Goal: Task Accomplishment & Management: Use online tool/utility

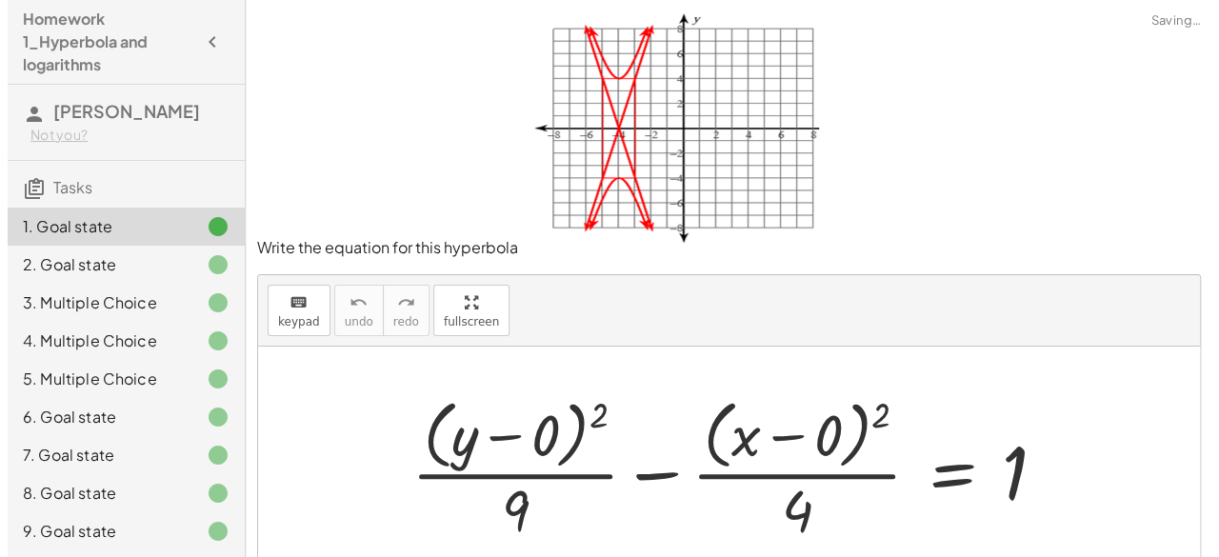
scroll to position [72, 0]
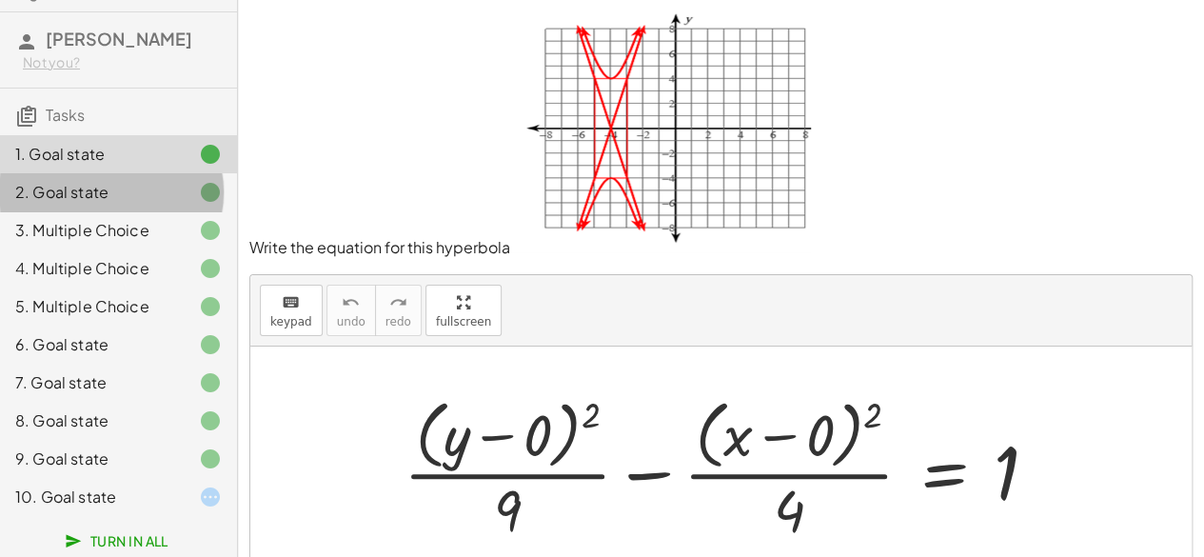
click at [143, 193] on div "2. Goal state" at bounding box center [91, 192] width 153 height 23
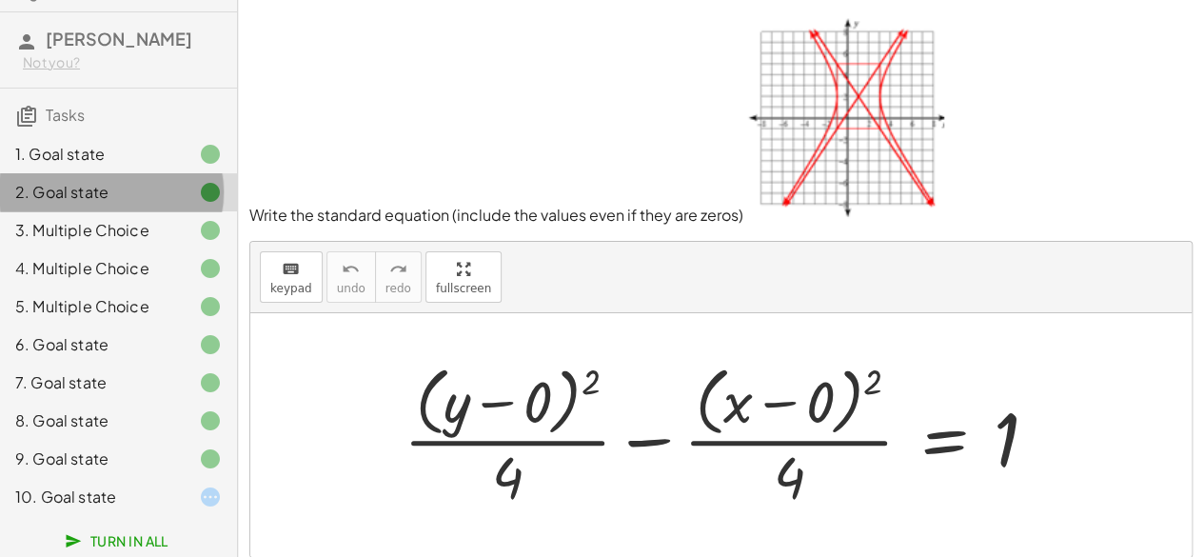
click at [117, 208] on div "2. Goal state" at bounding box center [118, 192] width 237 height 38
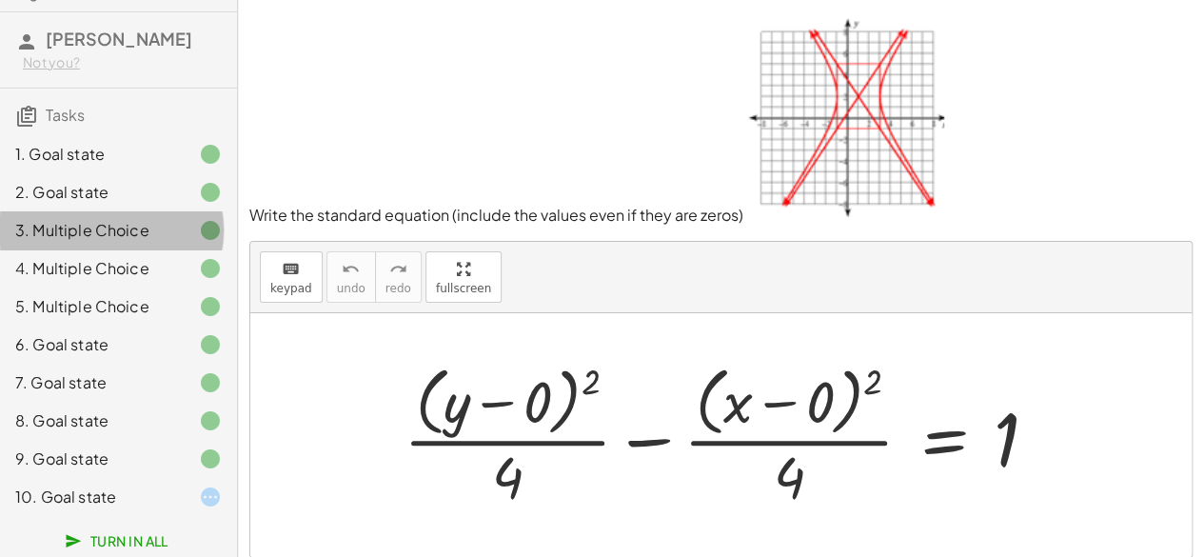
click at [122, 288] on div "3. Multiple Choice" at bounding box center [118, 307] width 237 height 38
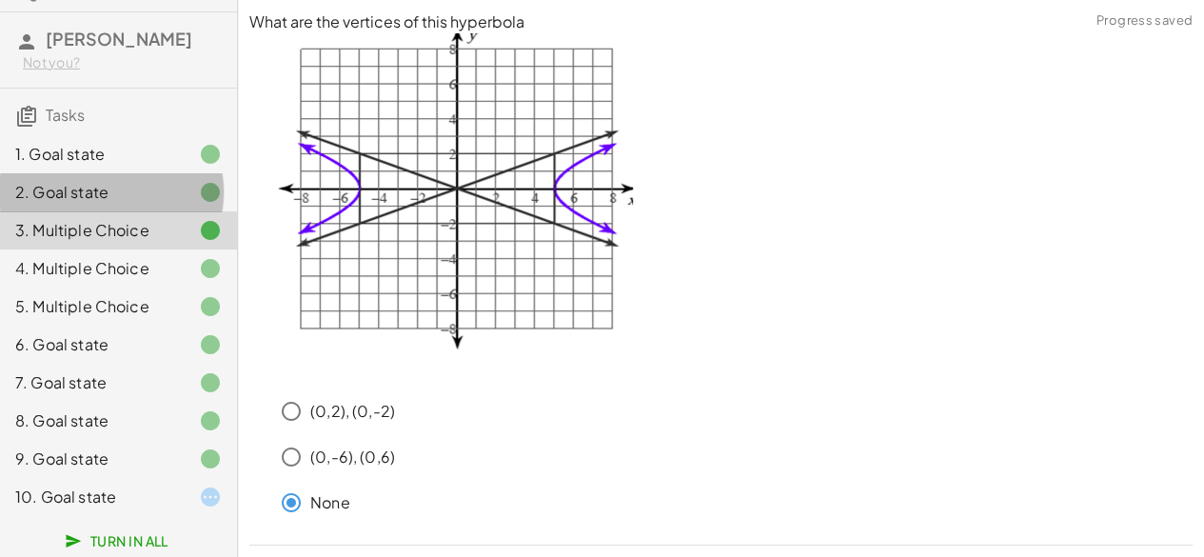
click at [138, 181] on div "2. Goal state" at bounding box center [91, 192] width 153 height 23
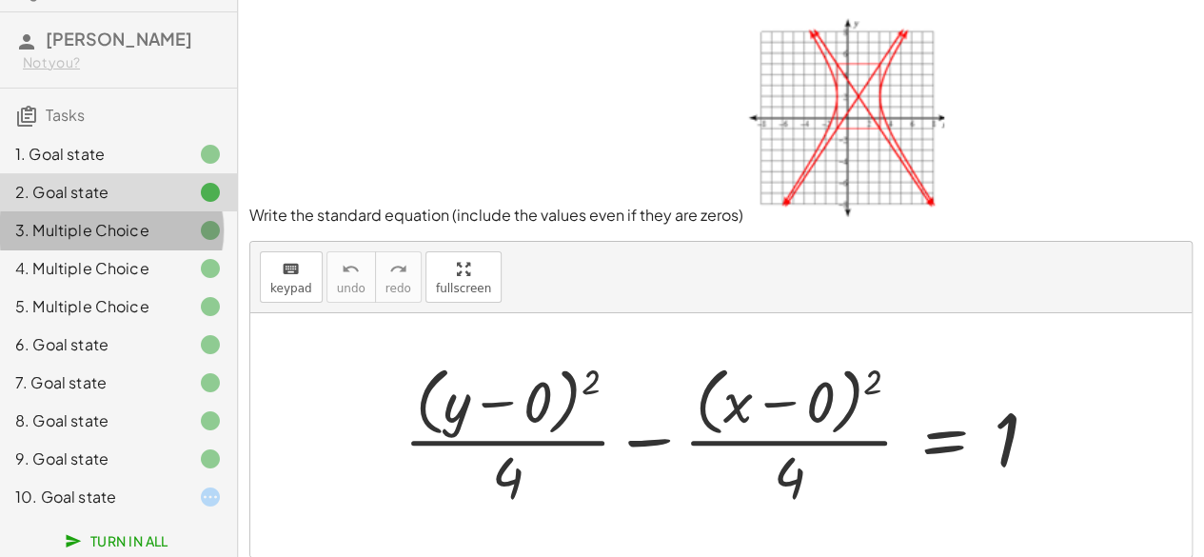
click at [145, 233] on div "3. Multiple Choice" at bounding box center [91, 230] width 153 height 23
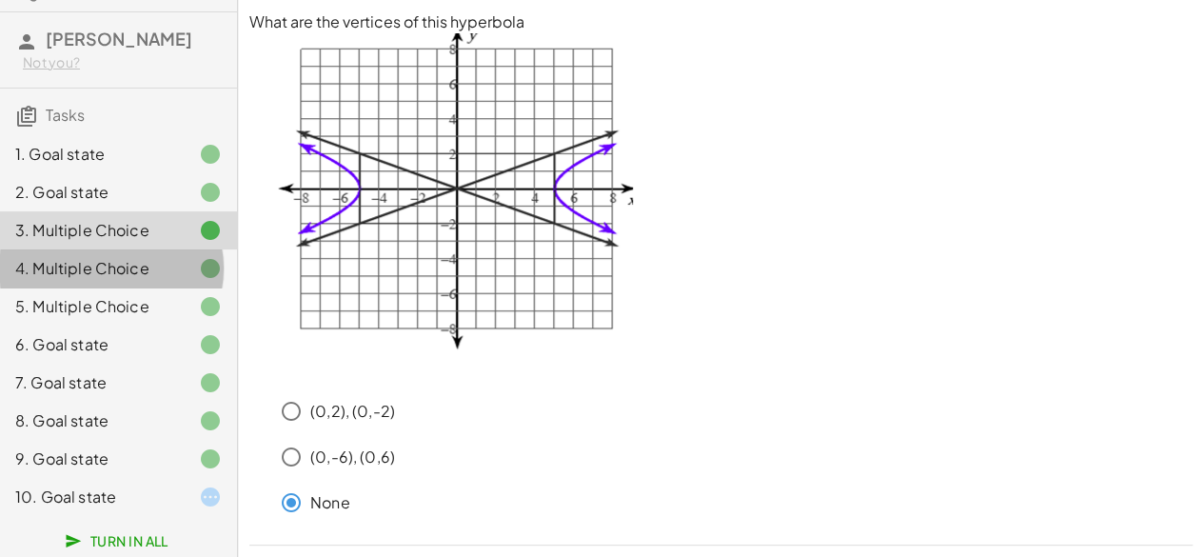
click at [141, 277] on div "4. Multiple Choice" at bounding box center [91, 268] width 153 height 23
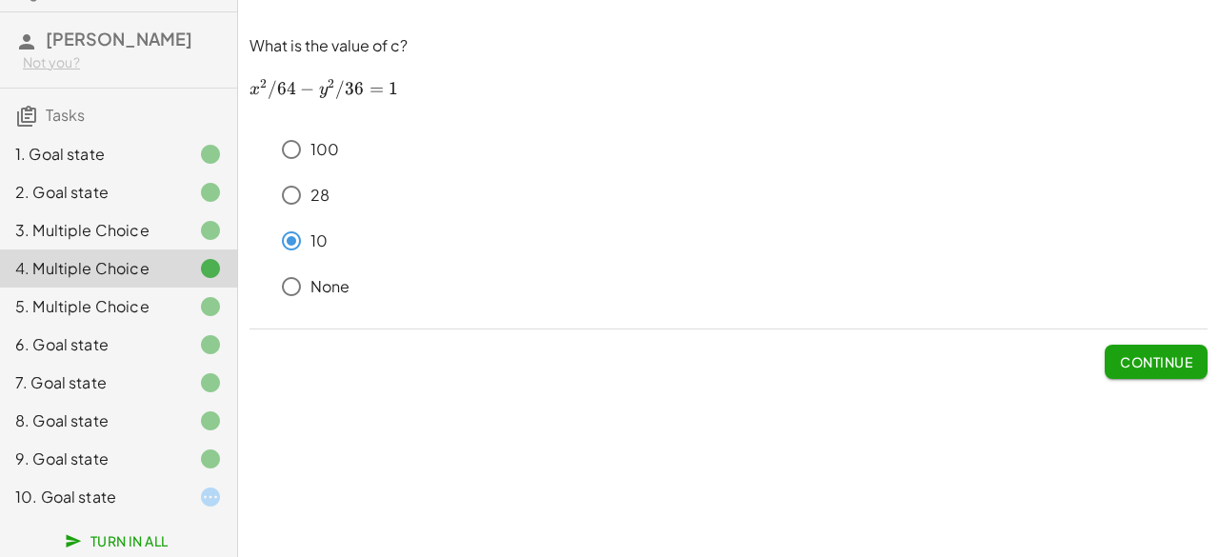
click at [144, 304] on div "5. Multiple Choice" at bounding box center [91, 306] width 153 height 23
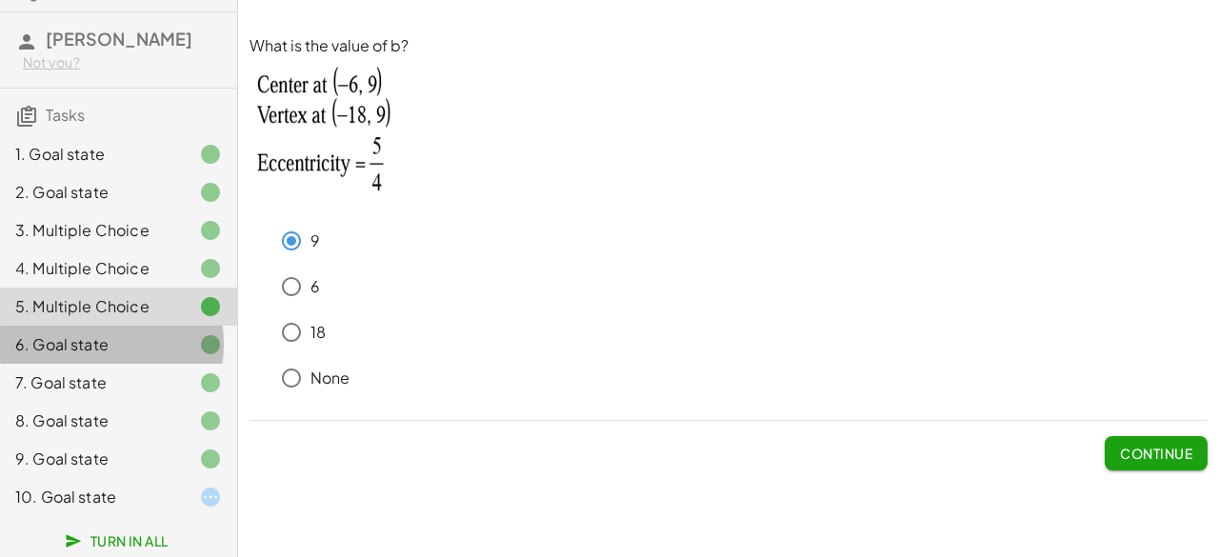
click at [137, 339] on div "6. Goal state" at bounding box center [91, 344] width 153 height 23
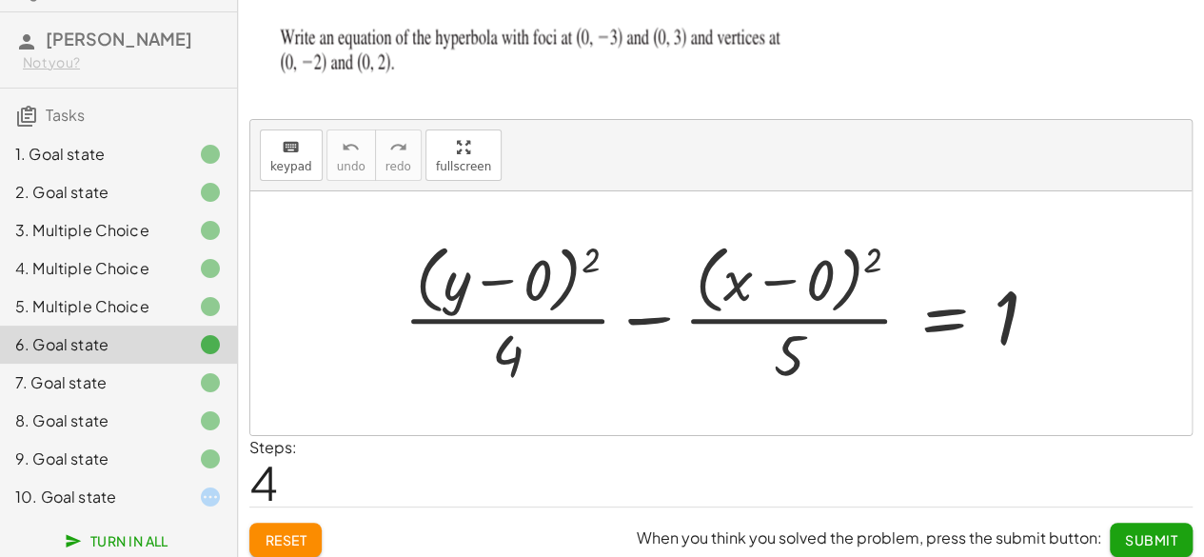
click at [101, 374] on div "7. Goal state" at bounding box center [91, 382] width 153 height 23
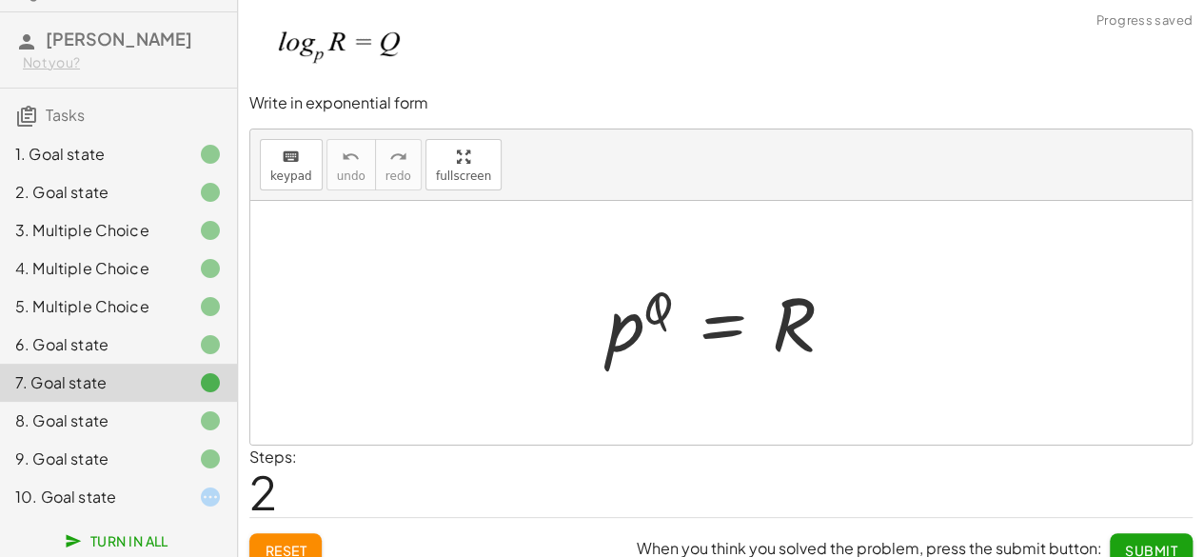
click at [524, 339] on div at bounding box center [721, 323] width 942 height 244
click at [45, 427] on div "8. Goal state" at bounding box center [91, 420] width 153 height 23
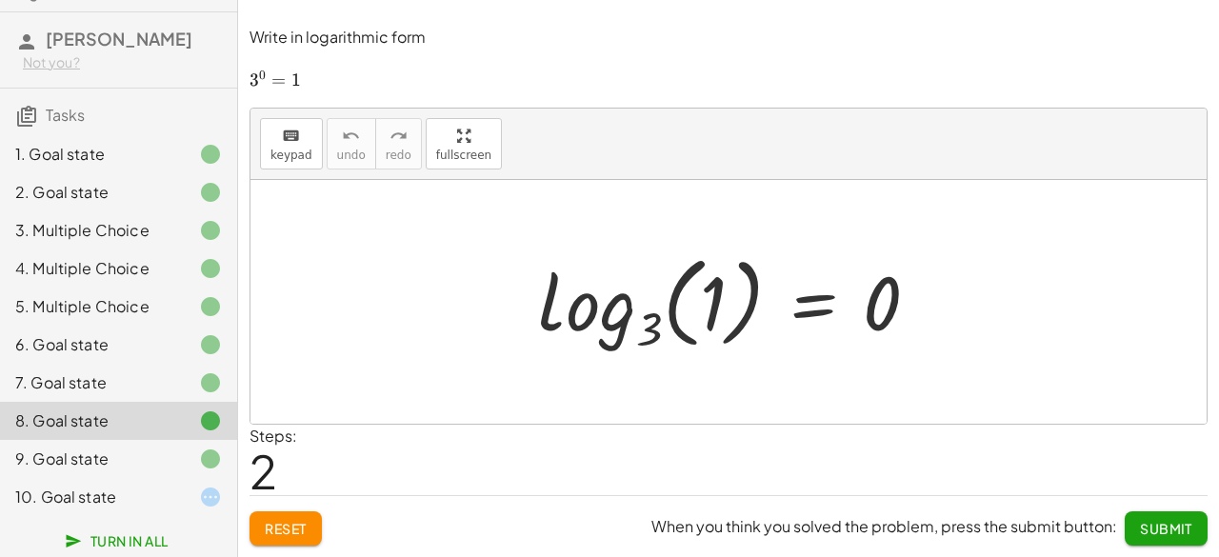
click at [46, 457] on div "9. Goal state" at bounding box center [91, 458] width 153 height 23
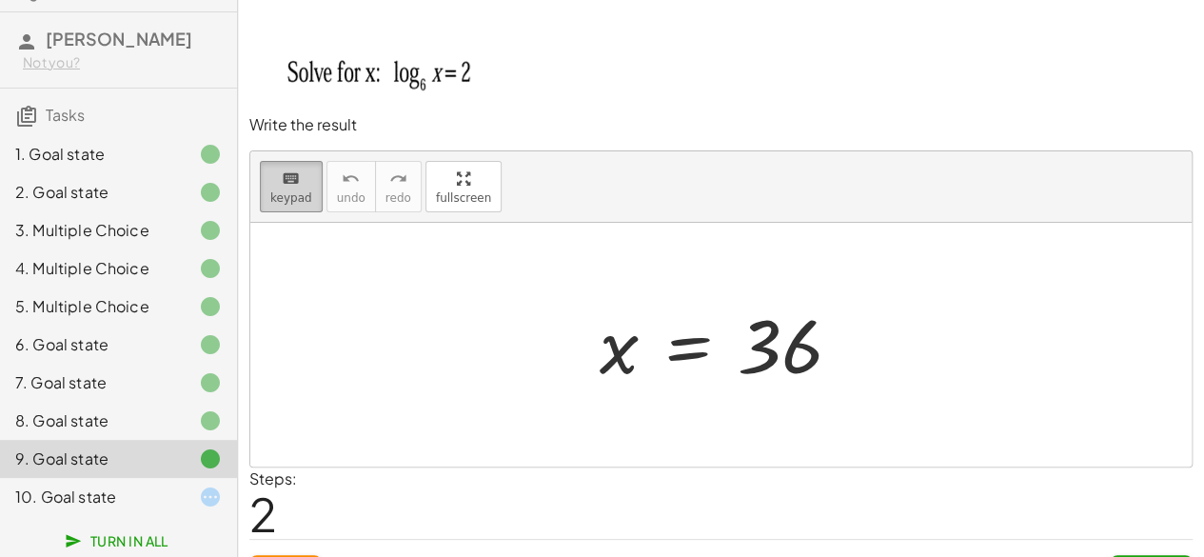
click at [304, 194] on span "keypad" at bounding box center [291, 197] width 42 height 13
click at [607, 367] on div at bounding box center [728, 345] width 276 height 94
click at [600, 367] on div at bounding box center [728, 345] width 276 height 94
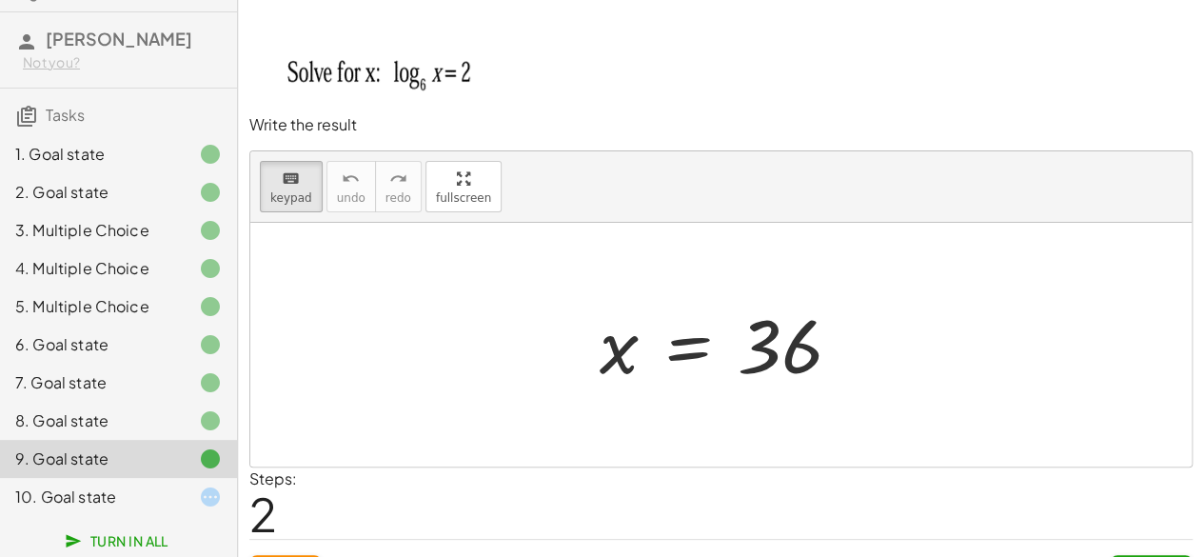
click at [600, 367] on div at bounding box center [728, 345] width 276 height 94
click at [305, 193] on span "keypad" at bounding box center [291, 197] width 42 height 13
click at [632, 370] on div at bounding box center [728, 345] width 276 height 94
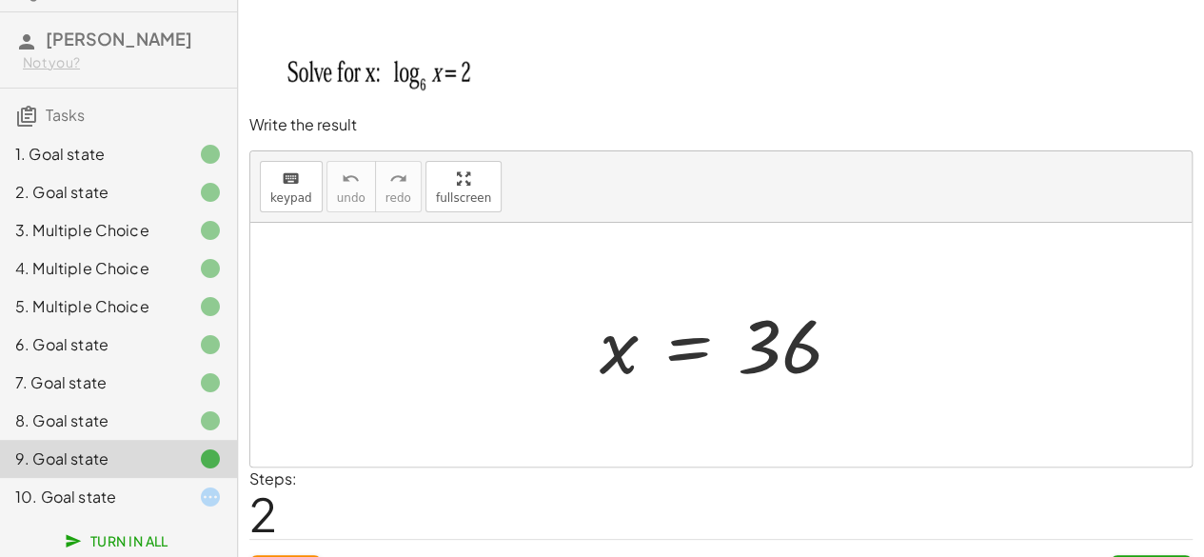
click at [632, 370] on div at bounding box center [728, 345] width 276 height 94
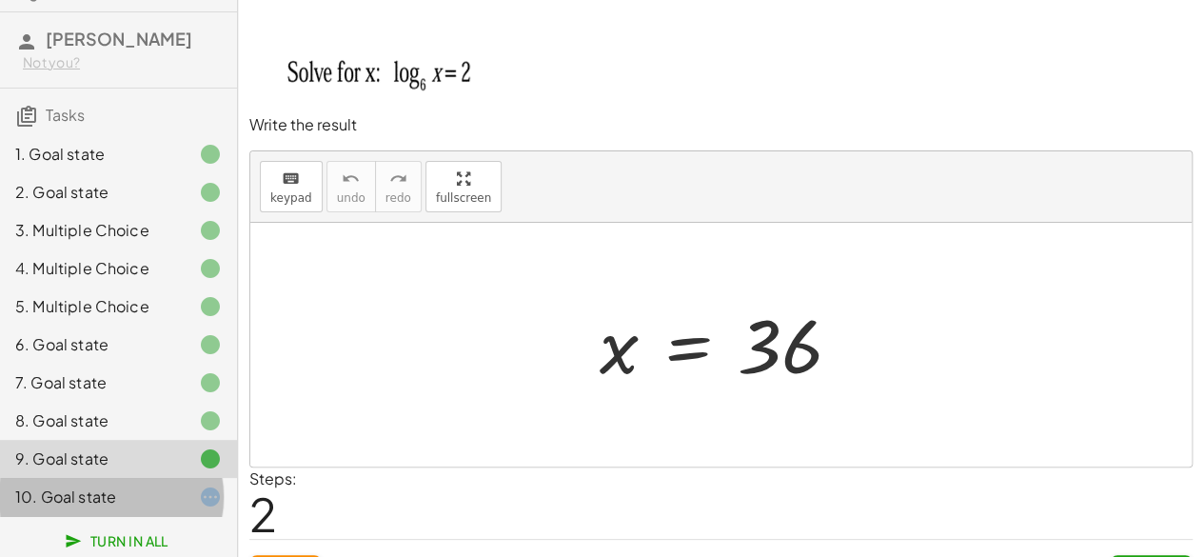
click at [179, 498] on div at bounding box center [195, 497] width 53 height 23
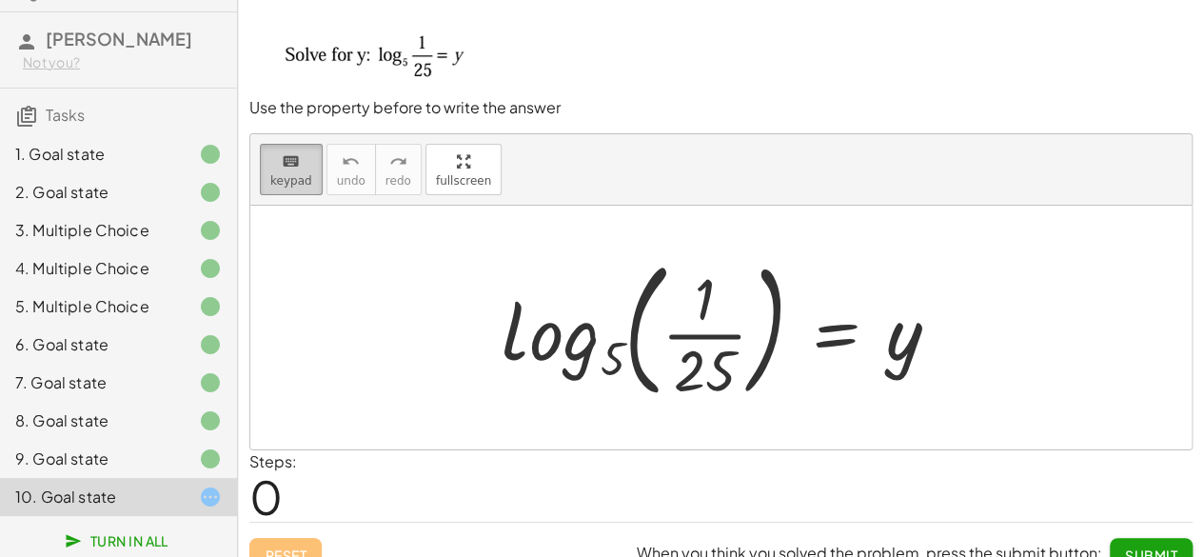
click at [300, 175] on span "keypad" at bounding box center [291, 180] width 42 height 13
click at [888, 343] on div at bounding box center [728, 327] width 472 height 158
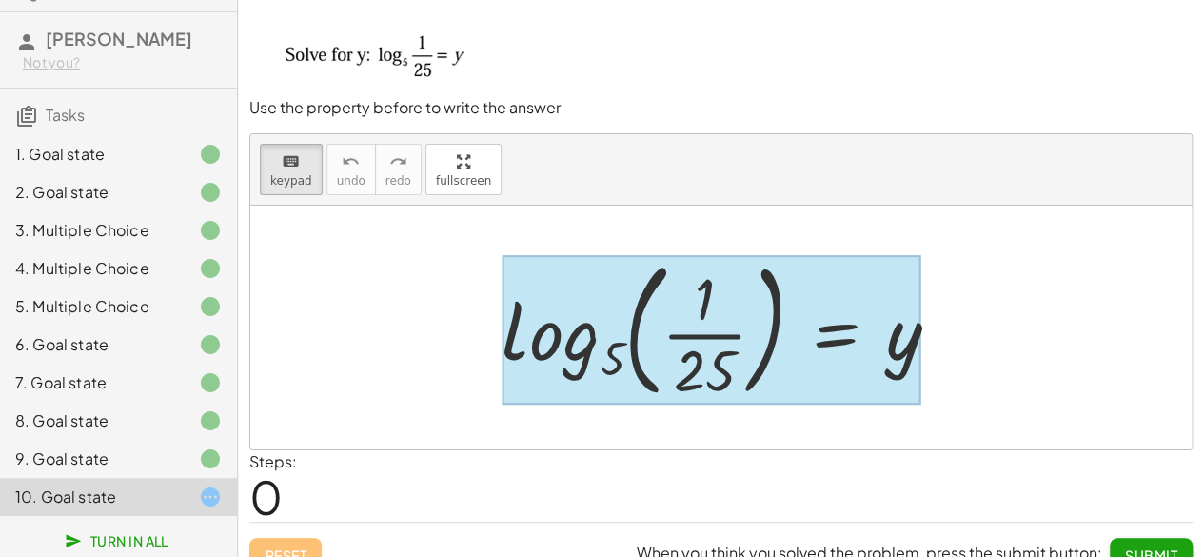
click at [826, 361] on div at bounding box center [712, 329] width 420 height 149
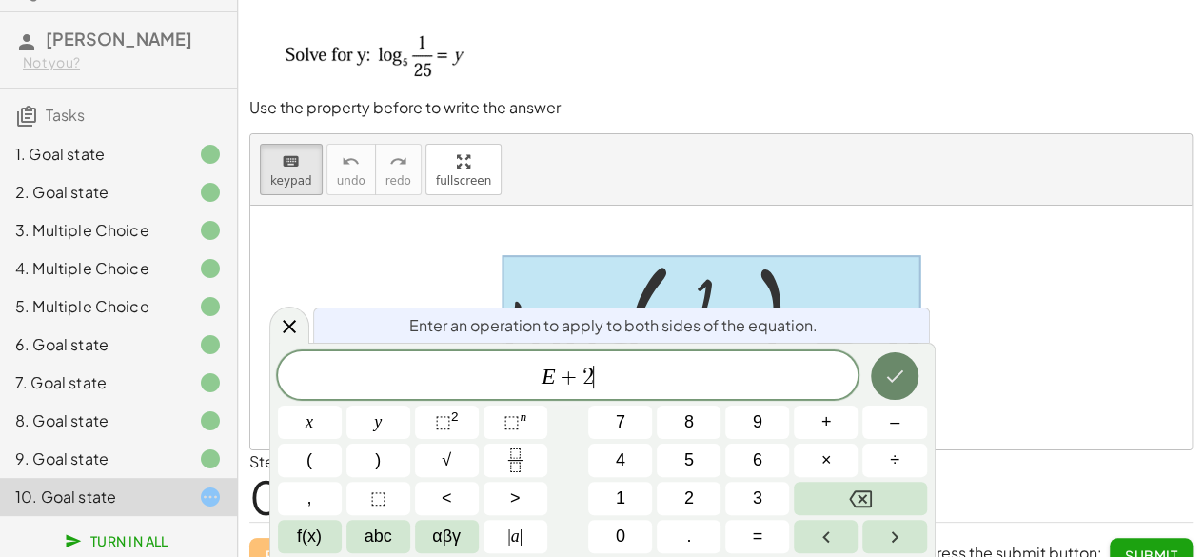
click at [901, 372] on icon "Done" at bounding box center [894, 376] width 17 height 12
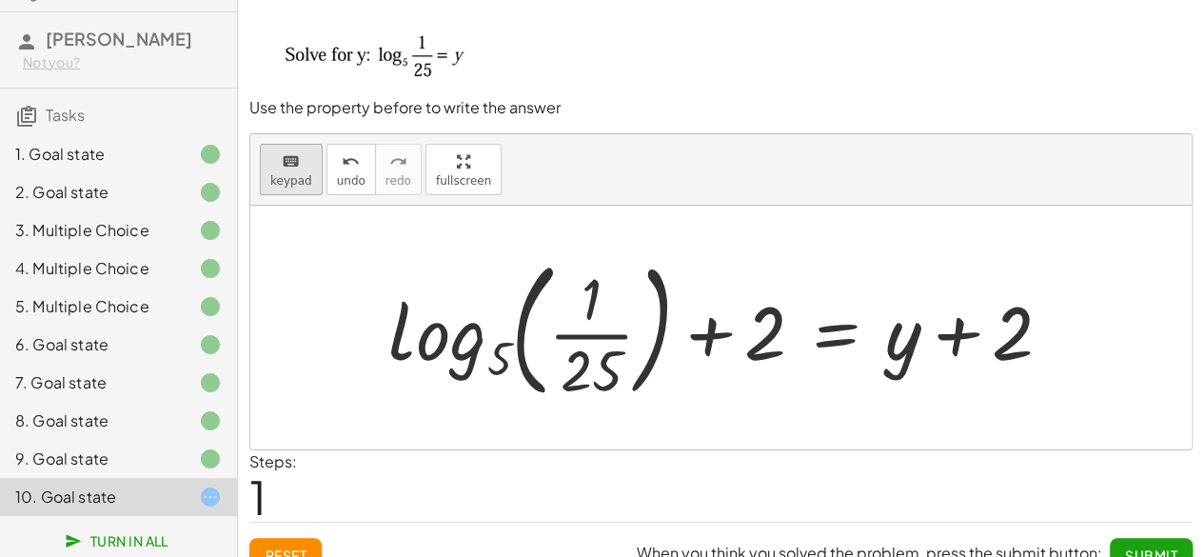
click at [307, 182] on button "keyboard keypad" at bounding box center [291, 169] width 63 height 51
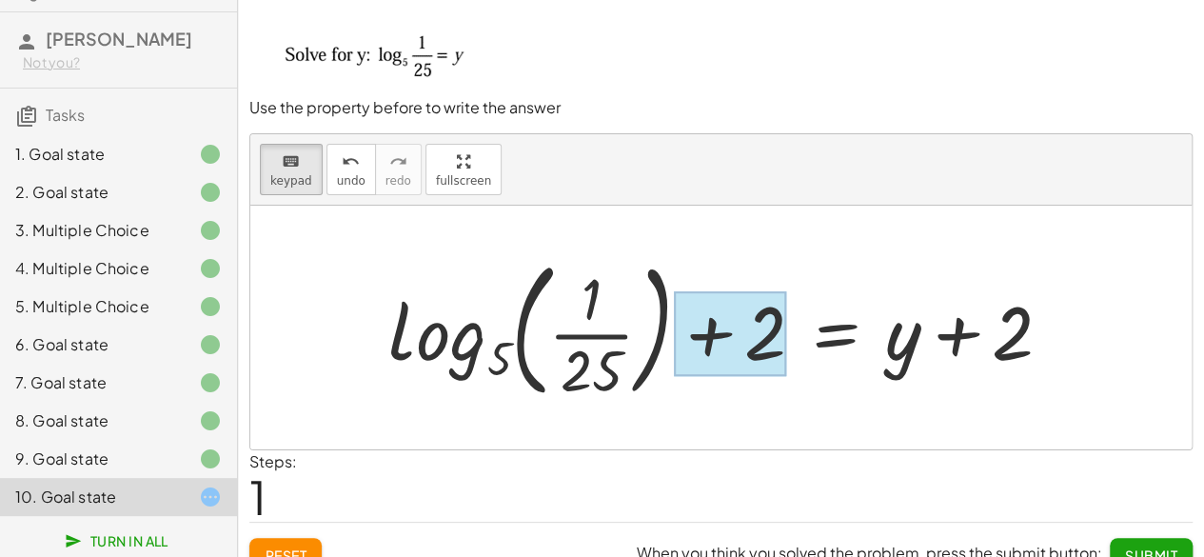
click at [726, 336] on div at bounding box center [730, 333] width 113 height 85
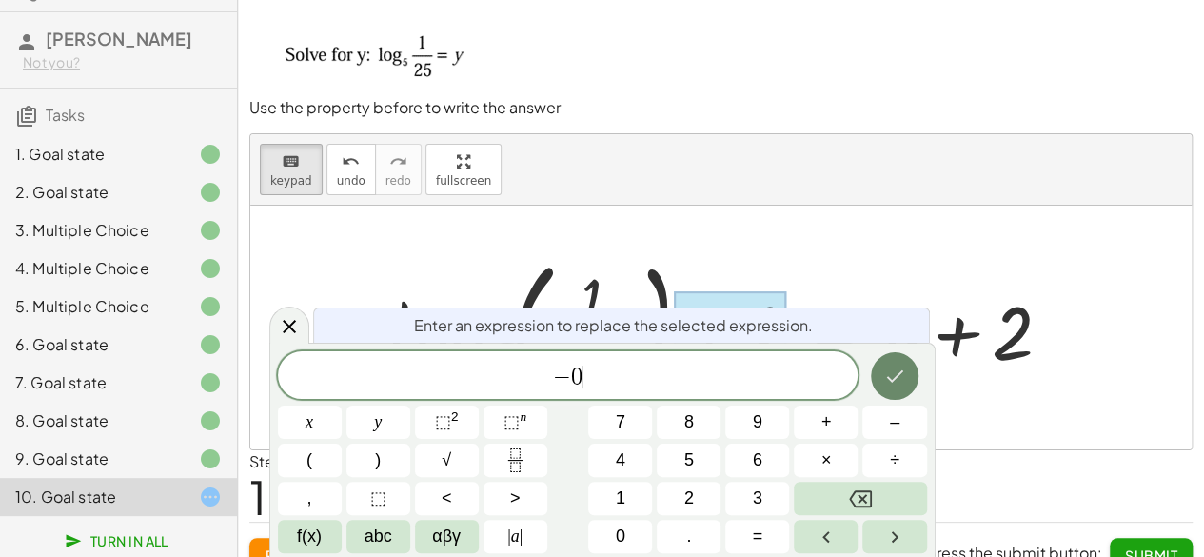
click at [894, 366] on icon "Done" at bounding box center [895, 376] width 23 height 23
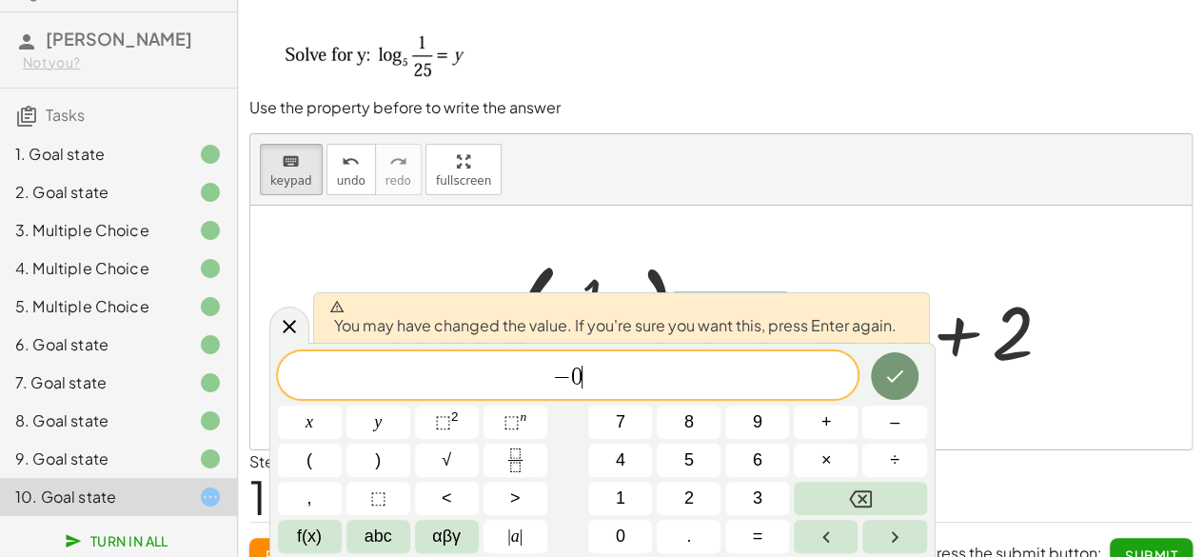
click at [782, 378] on span "− 0 ​" at bounding box center [568, 377] width 581 height 27
click at [886, 401] on div "− 0 ​ x y ⬚ 2 ⬚ n 7 8 9 + – ( ) √ 4 5 6 × ÷ , ⬚ < > 1 2 3 f(x) abc αβγ | a | 0 …" at bounding box center [602, 452] width 649 height 202
click at [918, 374] on button "Done" at bounding box center [895, 376] width 48 height 48
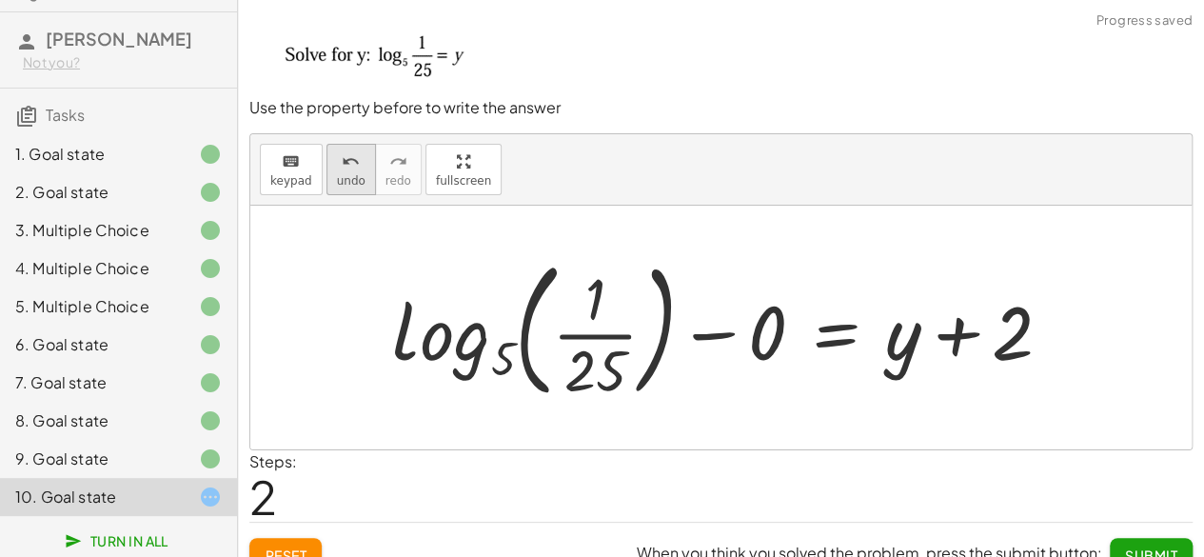
click at [347, 174] on span "undo" at bounding box center [351, 180] width 29 height 13
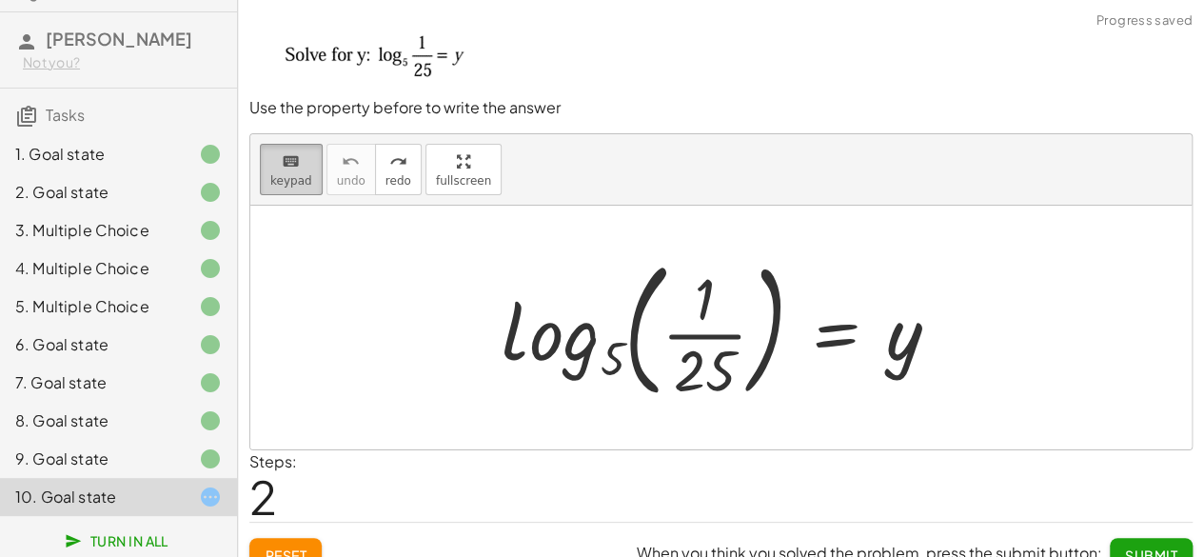
click at [295, 180] on span "keypad" at bounding box center [291, 180] width 42 height 13
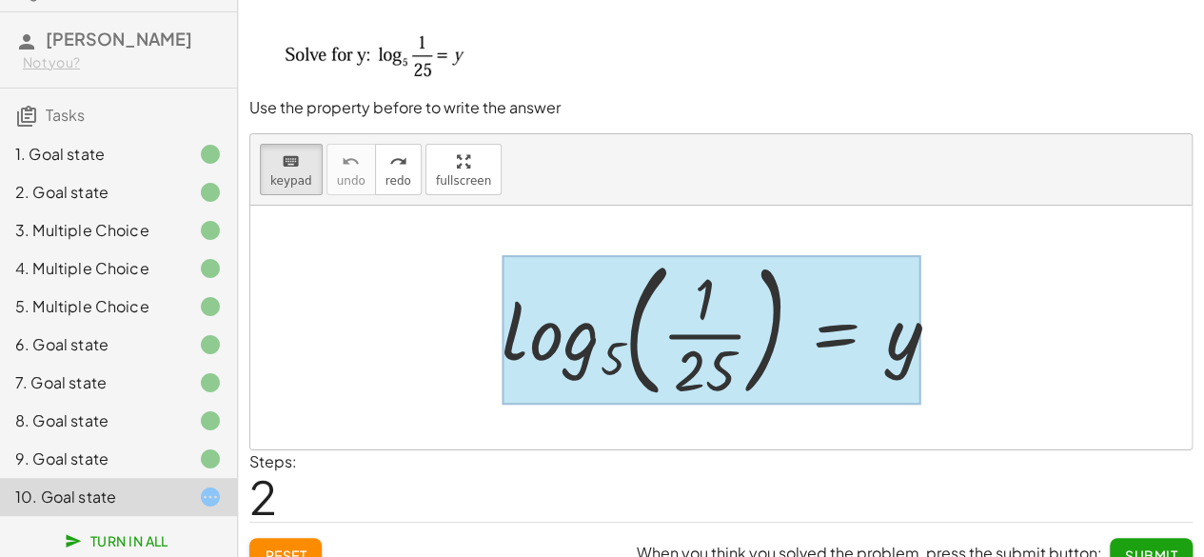
click at [857, 351] on div at bounding box center [712, 329] width 420 height 149
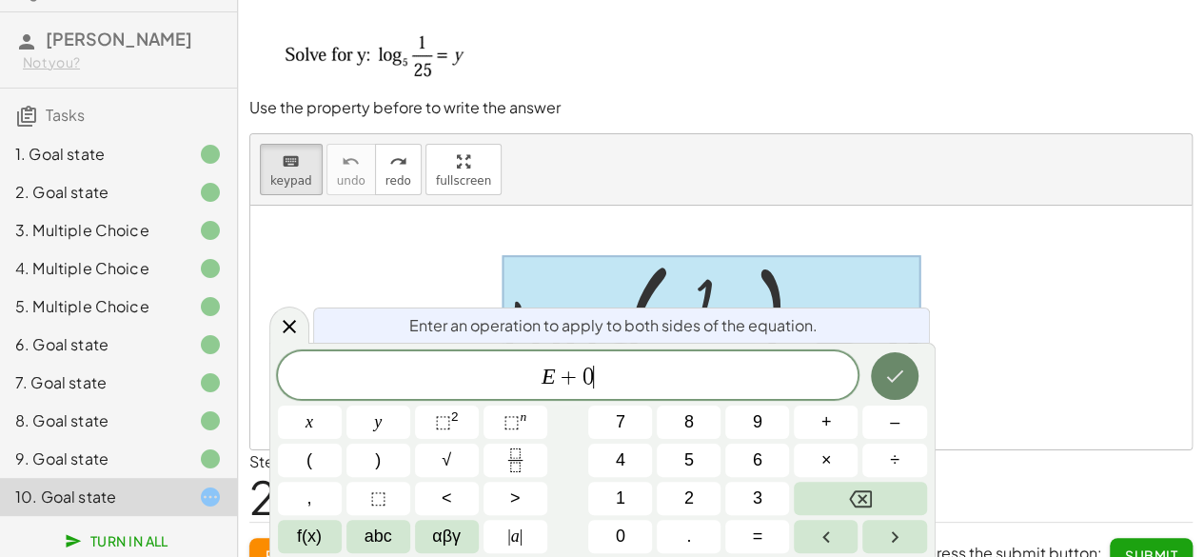
click at [905, 382] on icon "Done" at bounding box center [895, 376] width 23 height 23
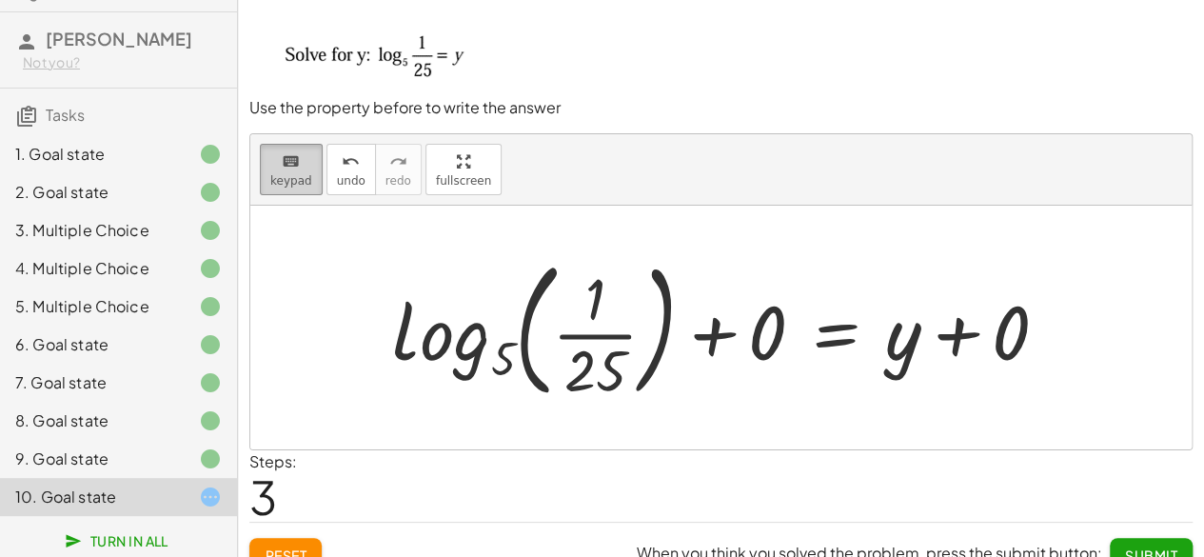
click at [291, 176] on span "keypad" at bounding box center [291, 180] width 42 height 13
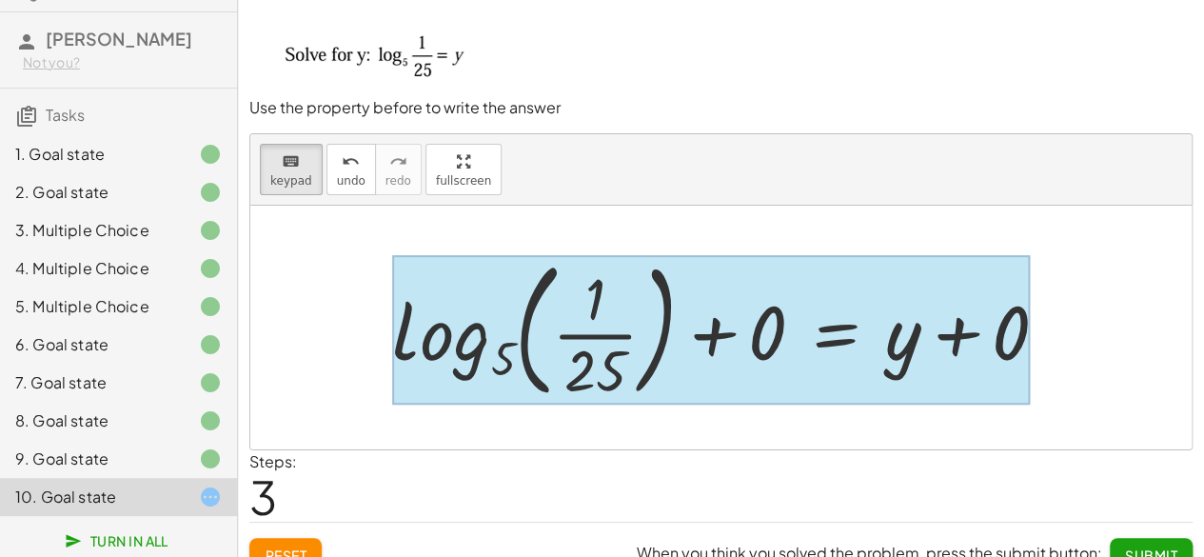
click at [878, 340] on div at bounding box center [711, 329] width 638 height 149
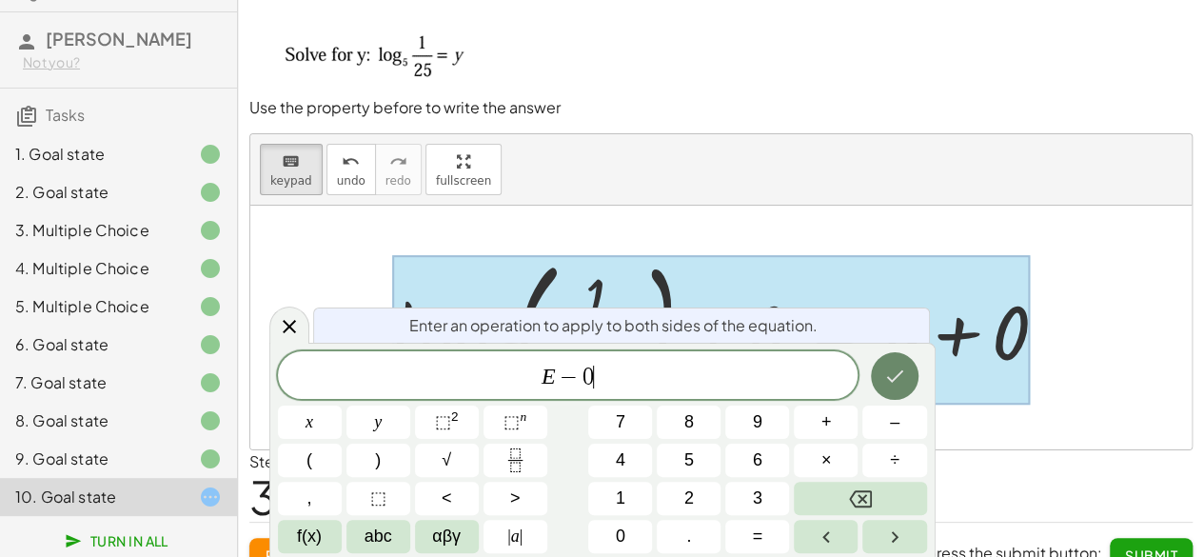
click at [893, 382] on icon "Done" at bounding box center [895, 376] width 23 height 23
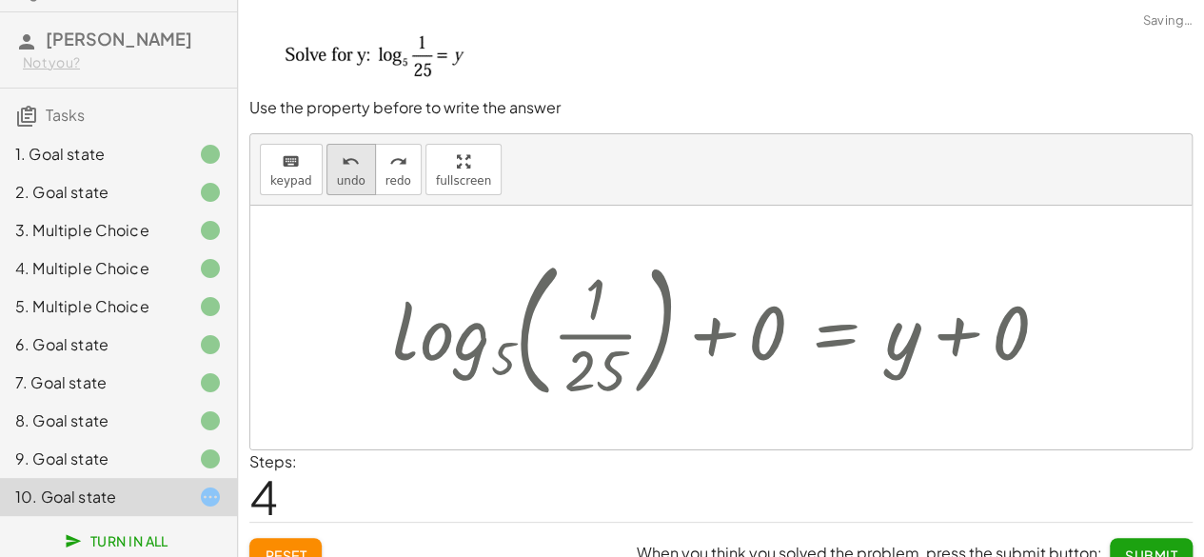
click at [337, 174] on span "undo" at bounding box center [351, 180] width 29 height 13
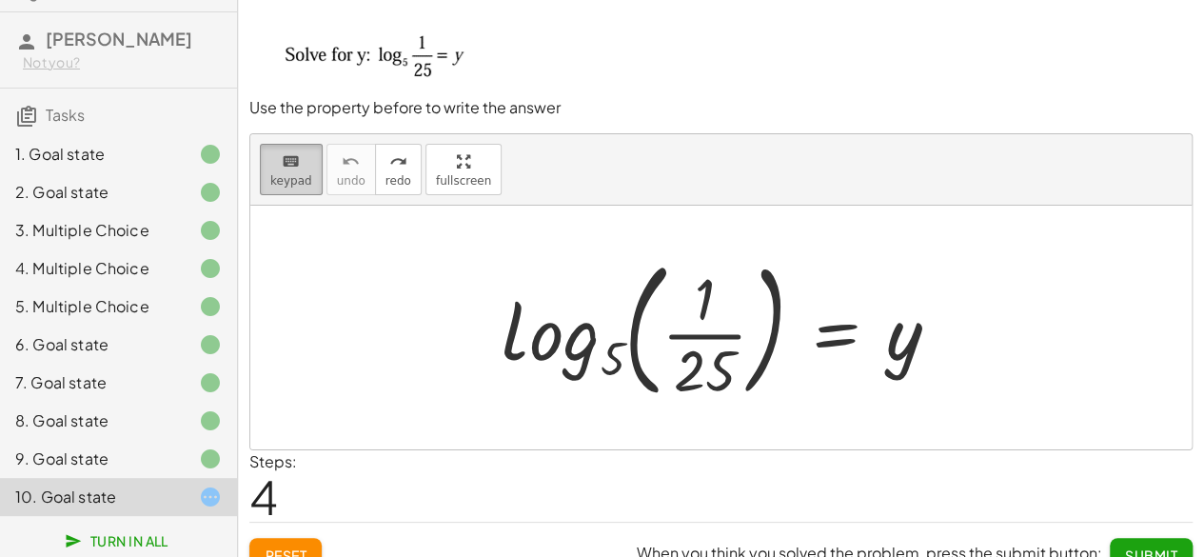
click at [287, 186] on span "keypad" at bounding box center [291, 180] width 42 height 13
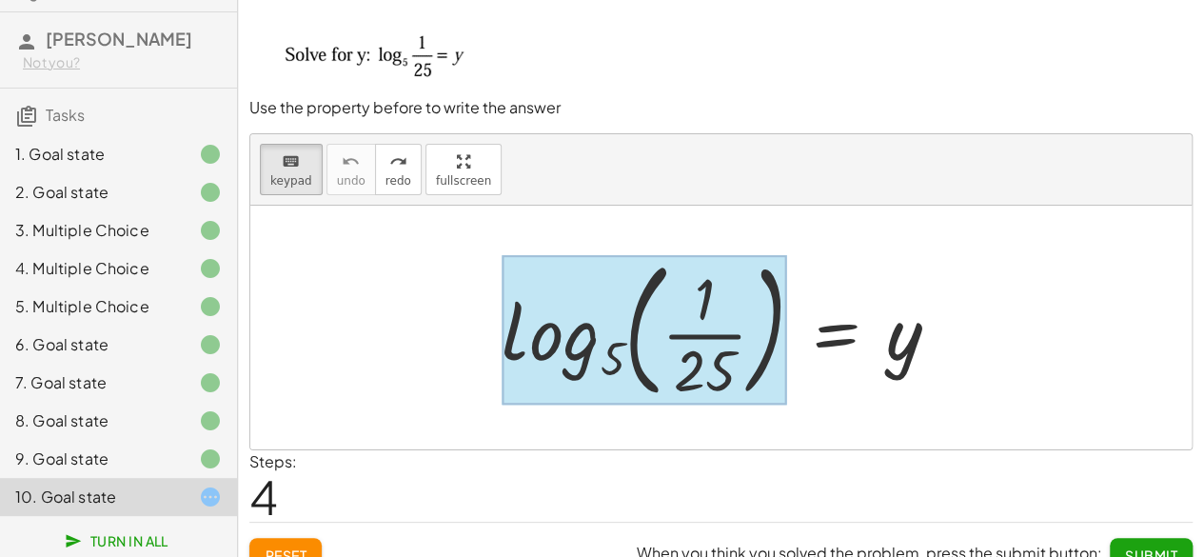
click at [600, 334] on div at bounding box center [645, 329] width 286 height 149
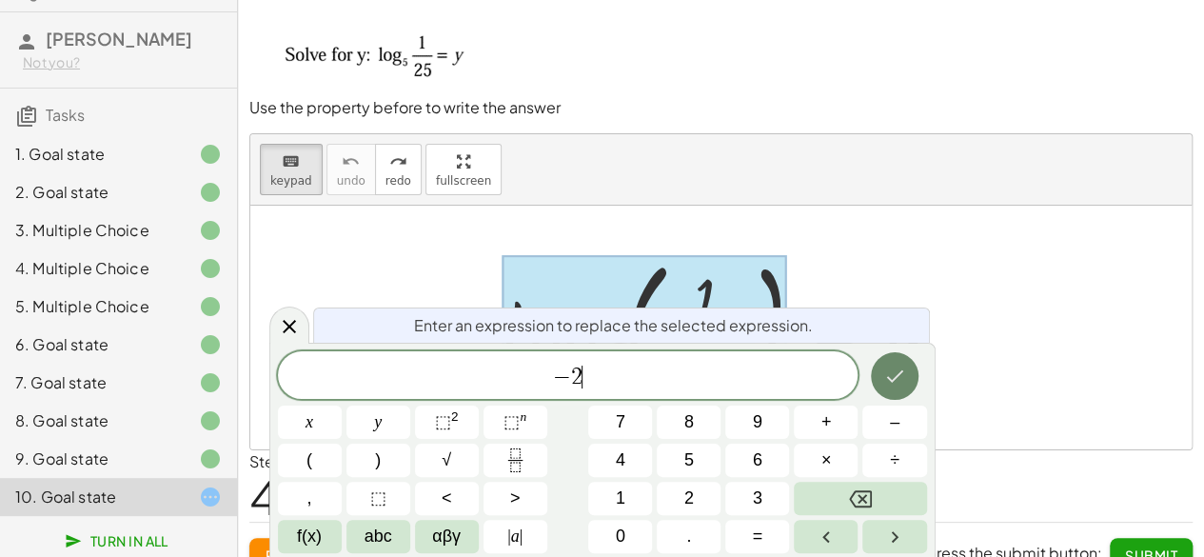
click at [904, 386] on icon "Done" at bounding box center [895, 376] width 23 height 23
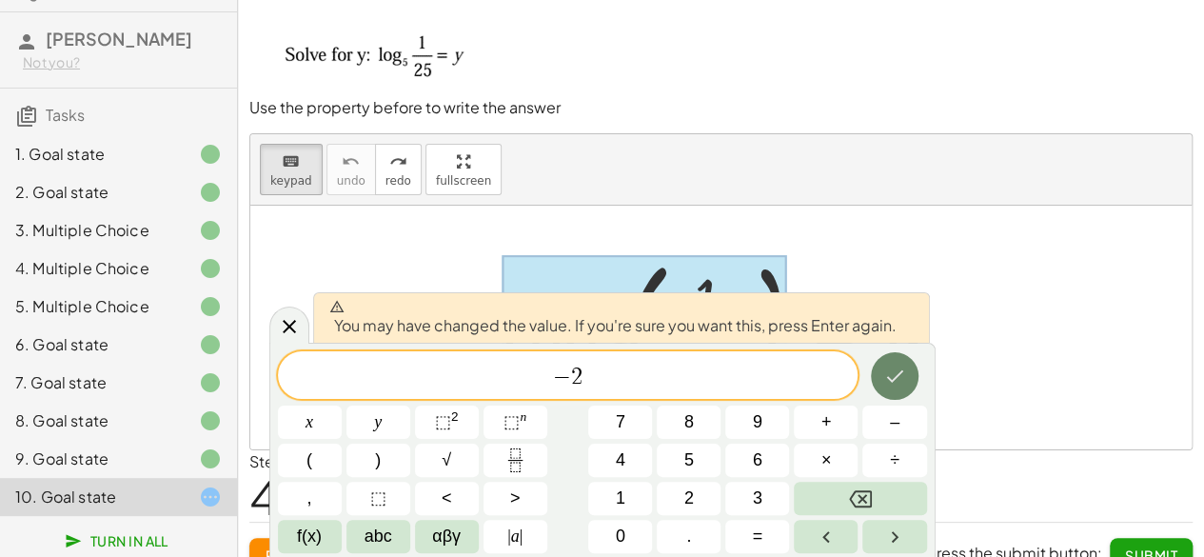
click at [904, 386] on icon "Done" at bounding box center [895, 376] width 23 height 23
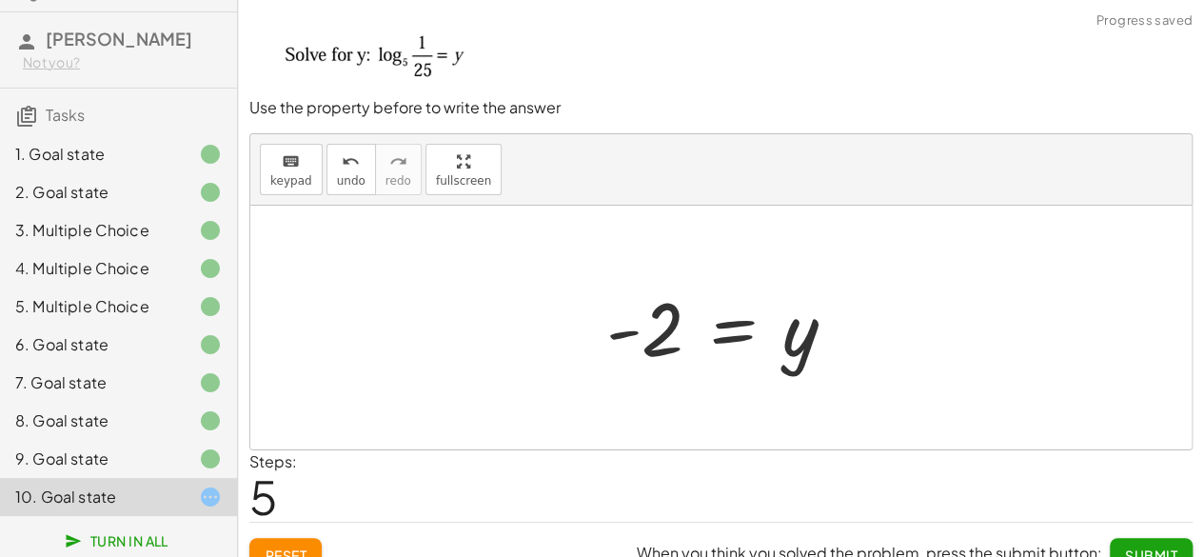
click at [1141, 550] on span "Submit" at bounding box center [1151, 554] width 52 height 17
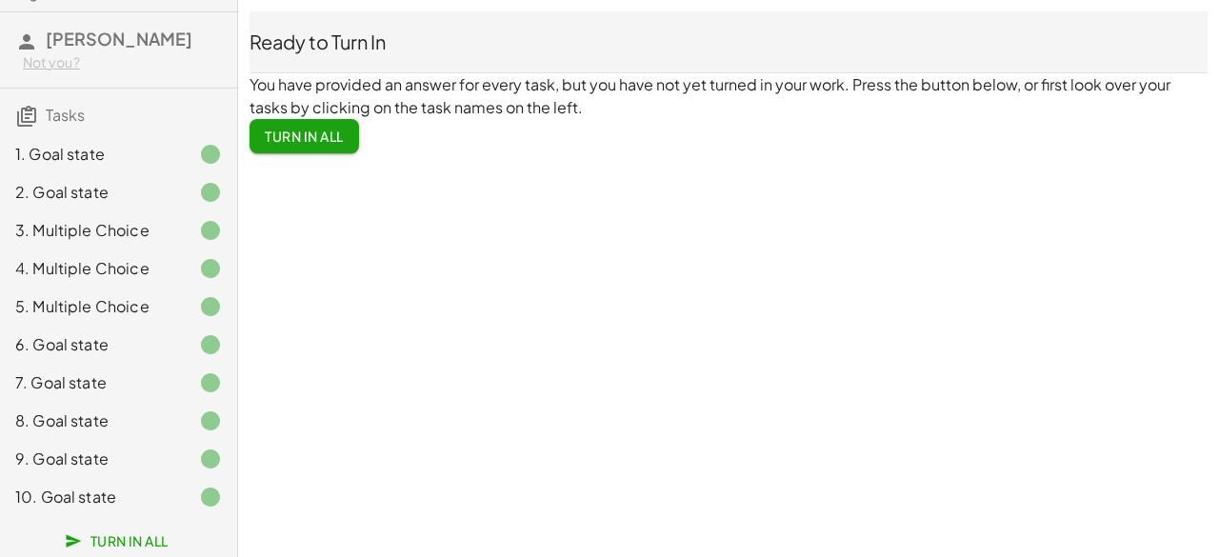
click at [311, 137] on span "Turn In All" at bounding box center [304, 136] width 79 height 17
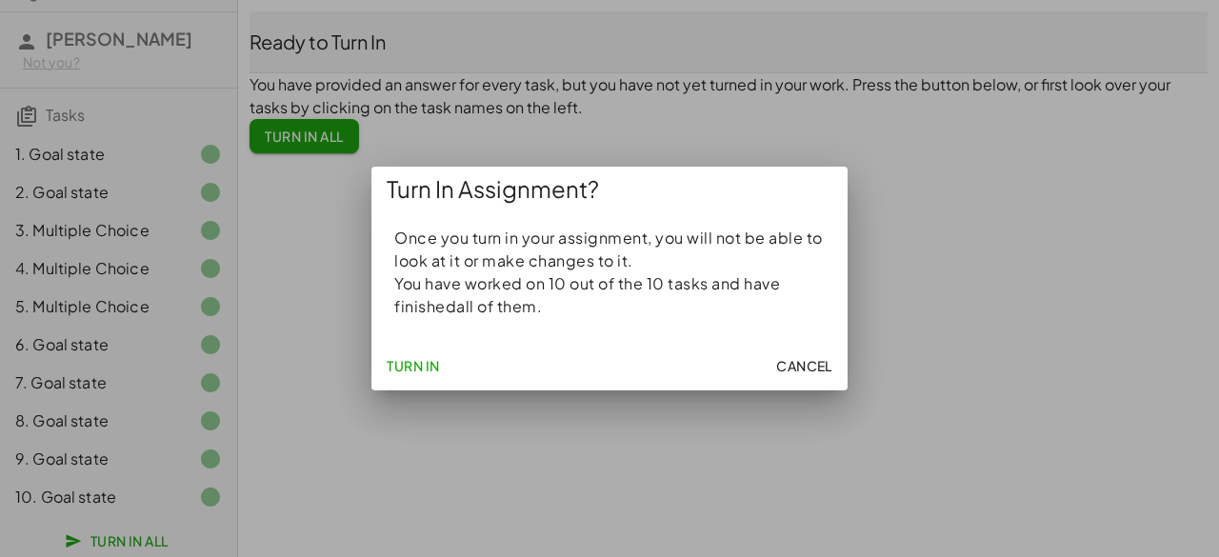
click at [436, 377] on button "Turn In" at bounding box center [413, 365] width 69 height 34
